Goal: Task Accomplishment & Management: Manage account settings

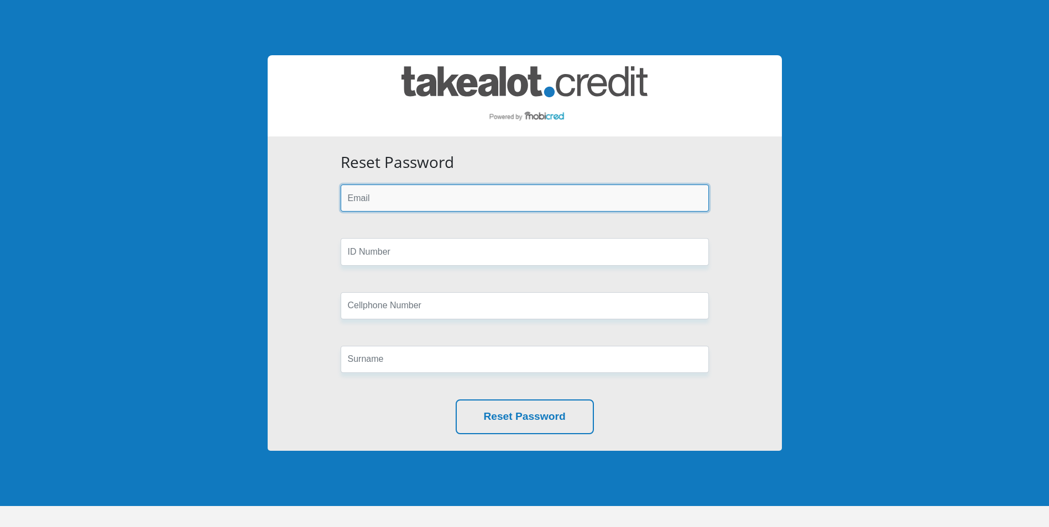
click at [420, 199] on input "email" at bounding box center [525, 198] width 368 height 27
type input "jmunnik4@gmail.com"
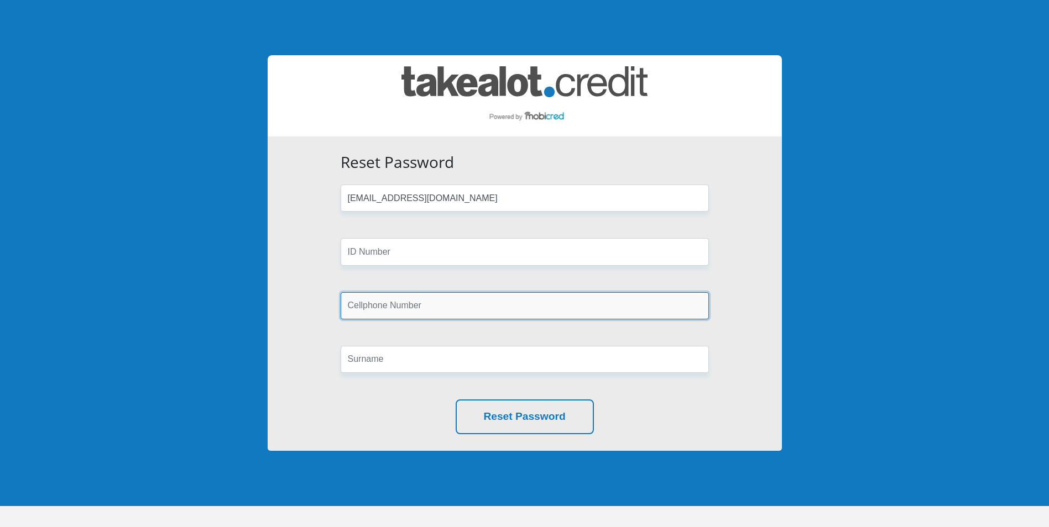
type input "0662088971"
type input "Munnik"
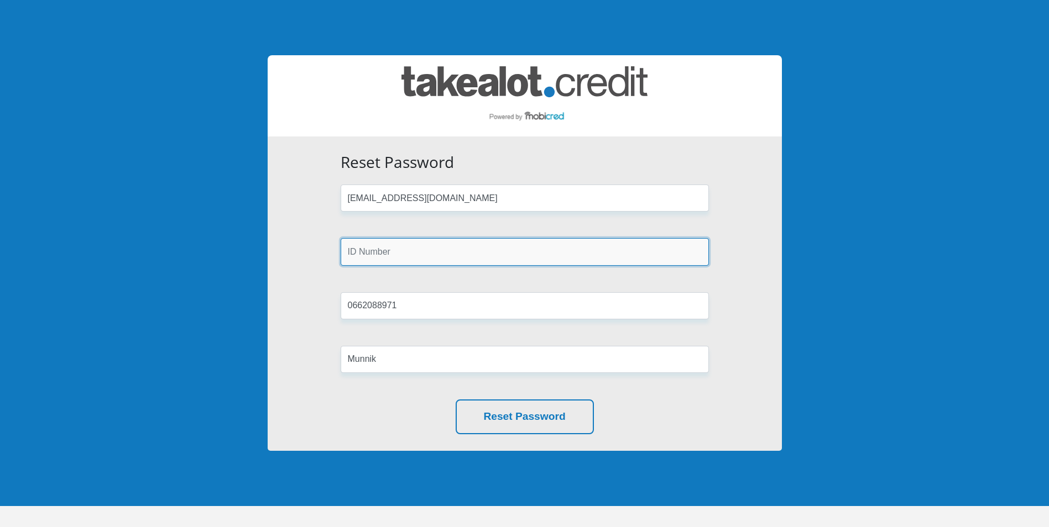
click at [423, 251] on input "text" at bounding box center [525, 251] width 368 height 27
type input "9802105062087"
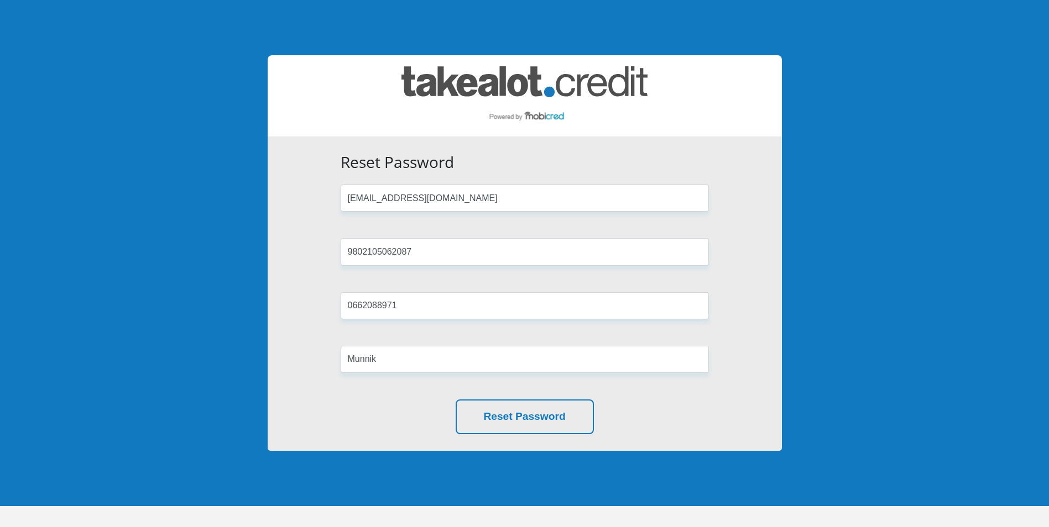
click at [271, 142] on div "Reset Password jmunnik4@gmail.com 9802105062087 0662088971 Munnik Reset Password" at bounding box center [525, 294] width 514 height 315
click at [506, 419] on button "Reset Password" at bounding box center [525, 417] width 138 height 35
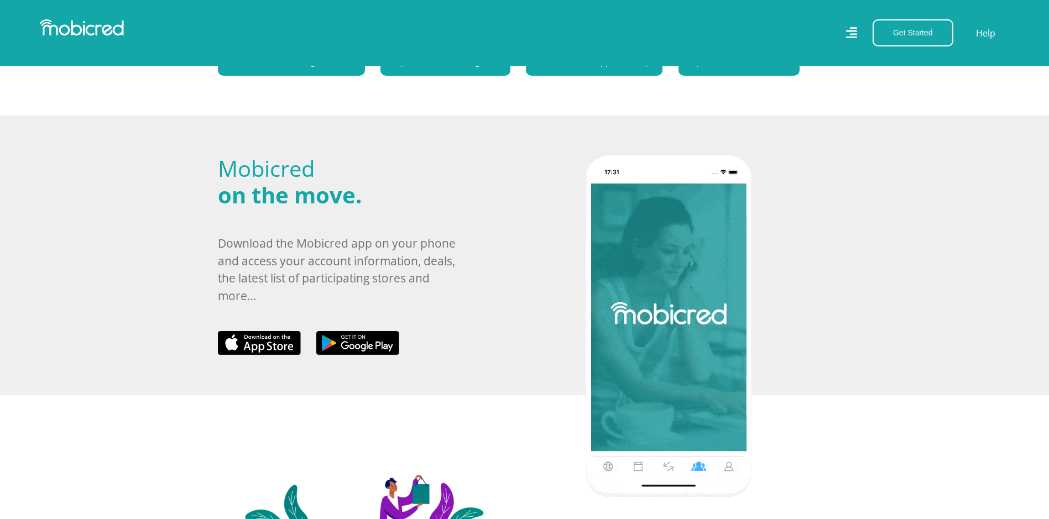
scroll to position [498, 0]
